Goal: Task Accomplishment & Management: Complete application form

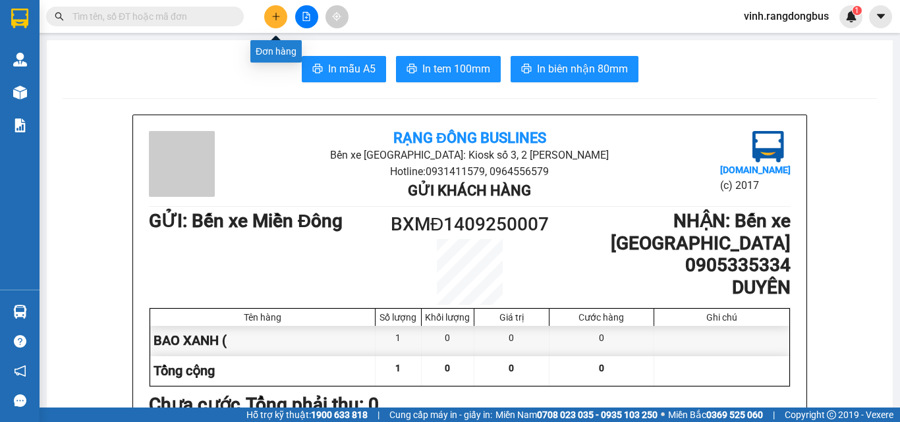
click at [277, 15] on icon "plus" at bounding box center [276, 16] width 9 height 9
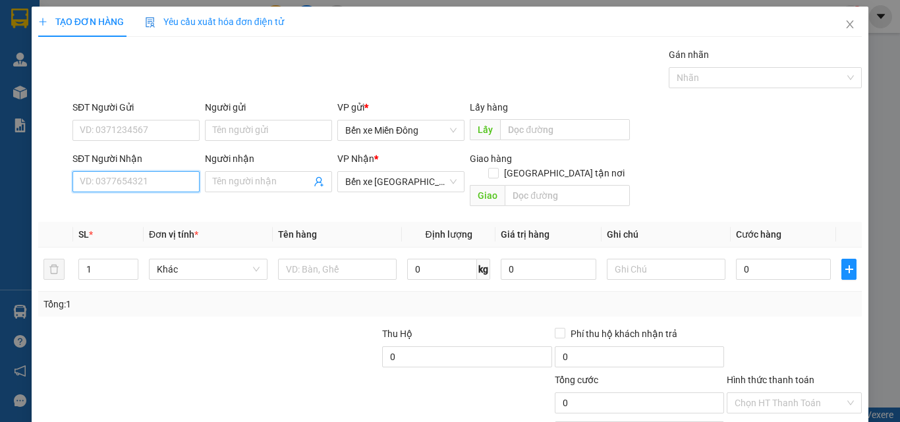
click at [123, 184] on input "SĐT Người Nhận" at bounding box center [136, 181] width 127 height 21
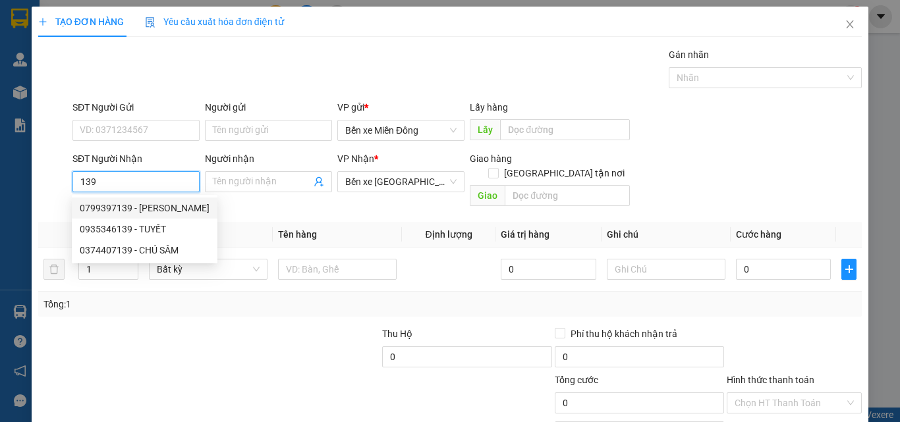
click at [121, 203] on div "0799397139 - [PERSON_NAME]" at bounding box center [145, 208] width 130 height 15
type input "0799397139"
type input "[PERSON_NAME]"
type input "50.000"
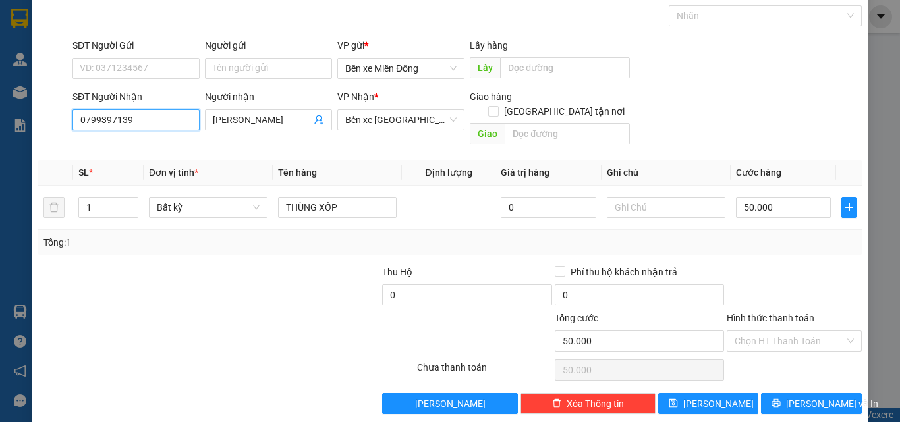
scroll to position [65, 0]
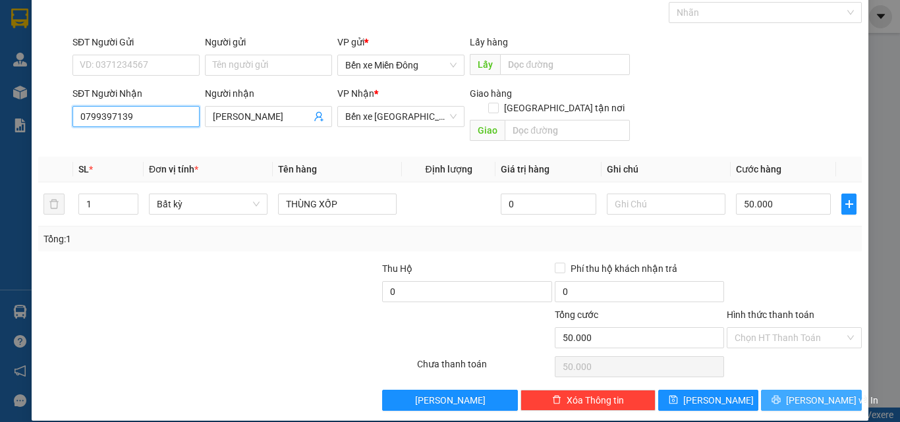
type input "0799397139"
click at [809, 393] on span "[PERSON_NAME] và In" at bounding box center [832, 400] width 92 height 15
